Goal: Transaction & Acquisition: Purchase product/service

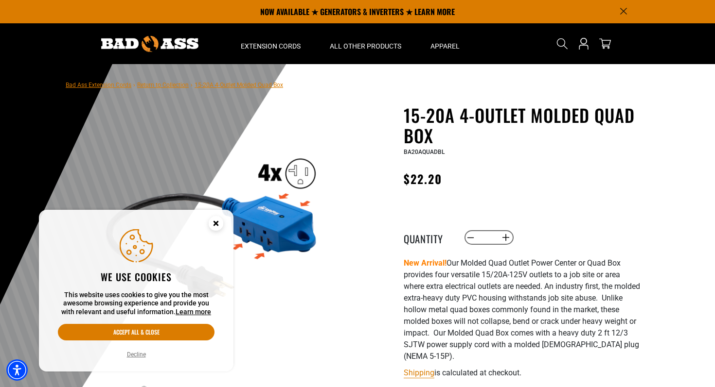
click at [140, 352] on button "Decline" at bounding box center [136, 355] width 25 height 10
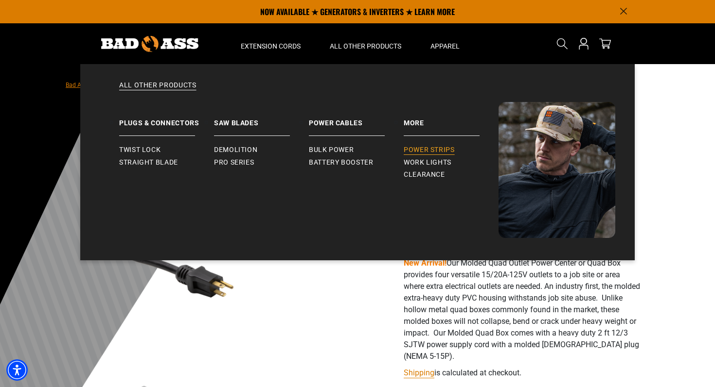
click at [418, 146] on span "Power Strips" at bounding box center [429, 150] width 51 height 9
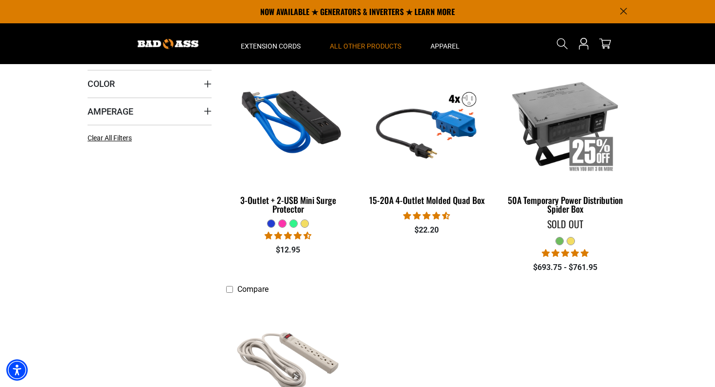
scroll to position [231, 0]
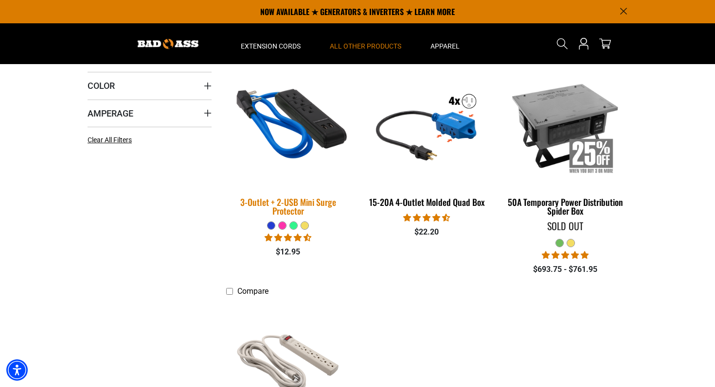
click at [280, 119] on img at bounding box center [288, 125] width 136 height 124
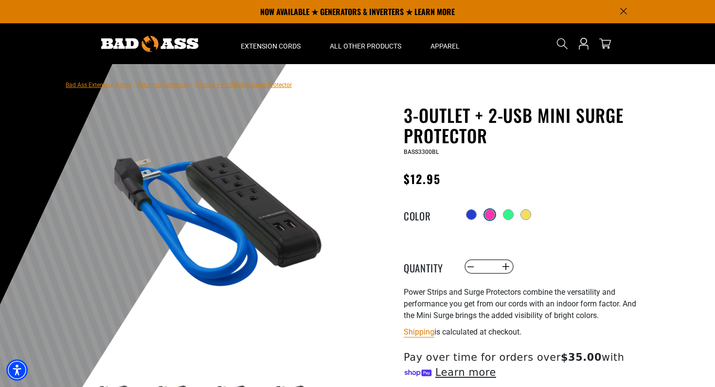
click at [491, 217] on div at bounding box center [490, 215] width 10 height 10
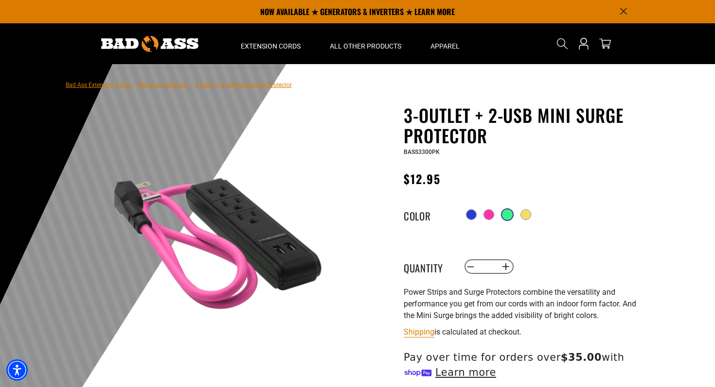
click at [504, 217] on div at bounding box center [507, 215] width 11 height 11
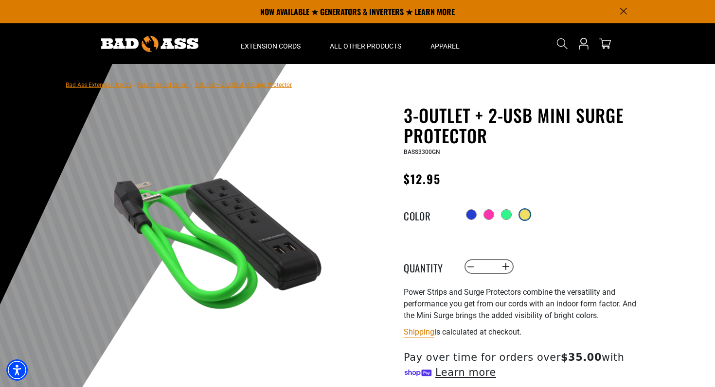
click at [527, 220] on div at bounding box center [525, 215] width 10 height 10
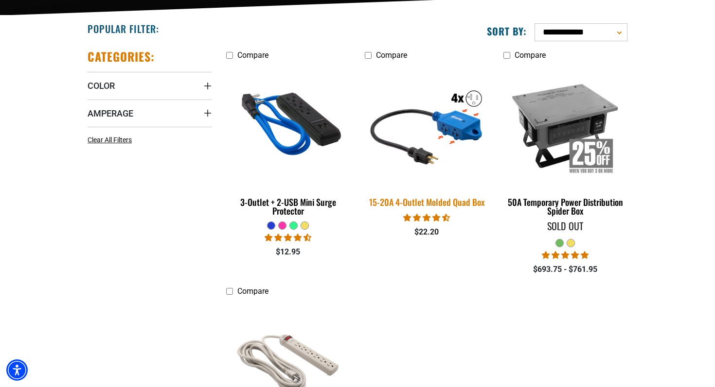
click at [412, 141] on img at bounding box center [426, 125] width 136 height 124
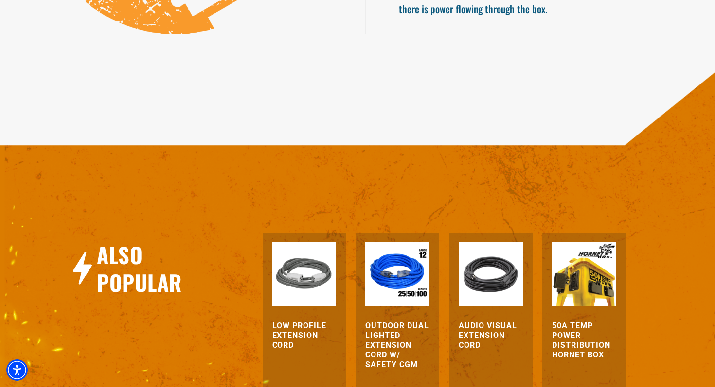
scroll to position [897, 0]
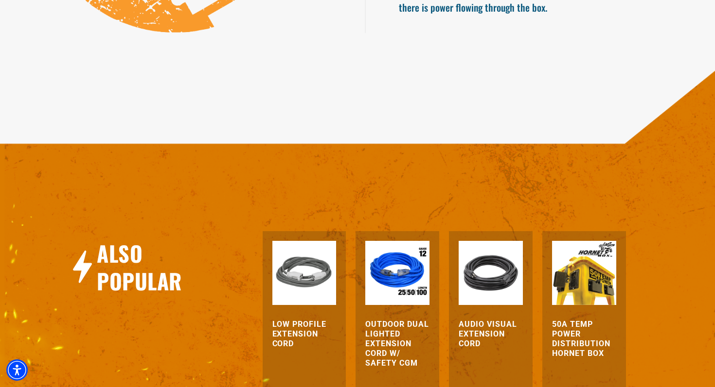
click at [484, 302] on div "Audio Visual Extension Cord View Product" at bounding box center [491, 327] width 84 height 193
click at [479, 320] on h3 "Audio Visual Extension Cord" at bounding box center [490, 334] width 64 height 29
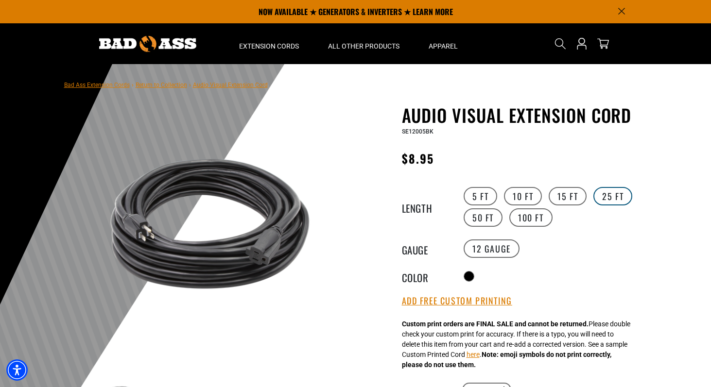
click at [608, 199] on label "25 FT" at bounding box center [613, 196] width 39 height 18
click at [485, 222] on label "50 FT" at bounding box center [483, 218] width 39 height 18
click at [561, 194] on label "15 FT" at bounding box center [568, 196] width 38 height 18
click at [608, 190] on label "25 FT" at bounding box center [613, 196] width 39 height 18
